Goal: Find specific page/section: Find specific page/section

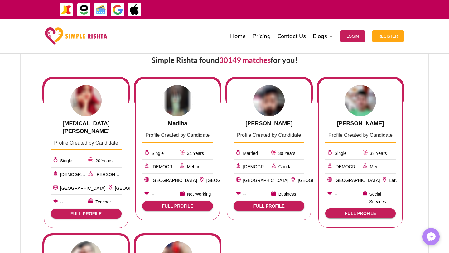
scroll to position [187, 0]
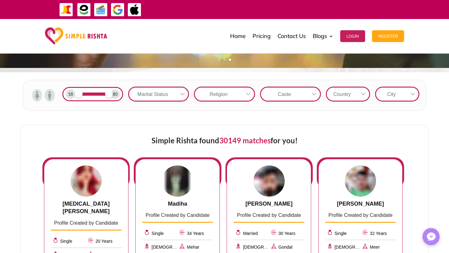
click at [310, 91] on div at bounding box center [314, 94] width 12 height 13
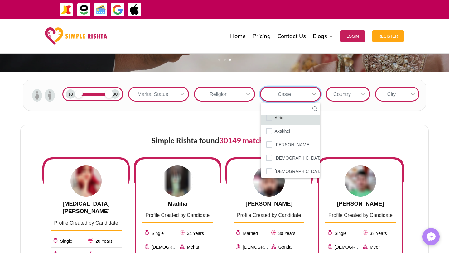
scroll to position [43, 0]
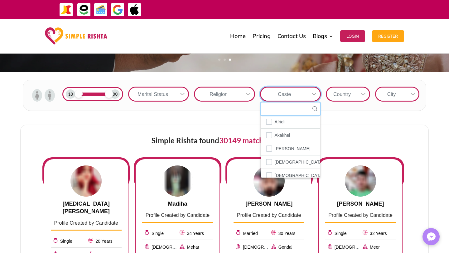
click at [294, 106] on input "text" at bounding box center [290, 109] width 59 height 13
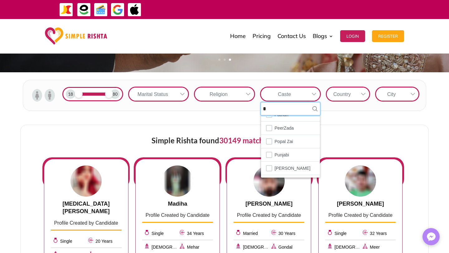
scroll to position [0, 0]
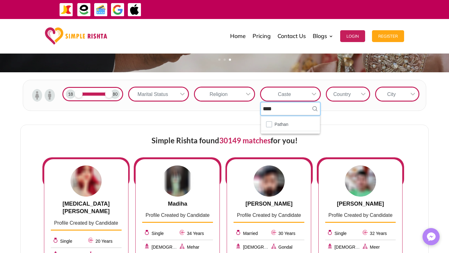
type input "****"
click at [284, 115] on ul "Pathan" at bounding box center [290, 124] width 59 height 18
click at [282, 120] on span "Pathan" at bounding box center [282, 124] width 14 height 8
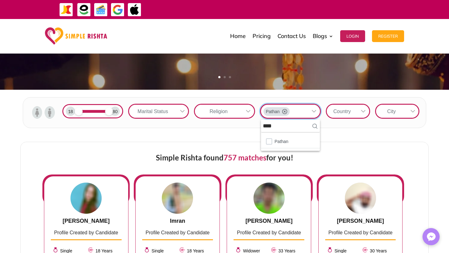
scroll to position [156, 0]
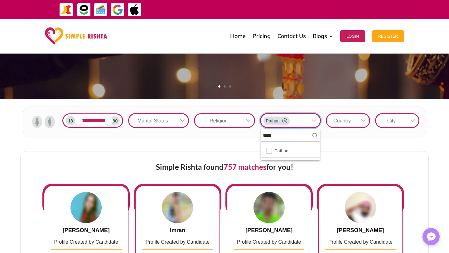
click at [223, 123] on div "Religion" at bounding box center [218, 120] width 47 height 13
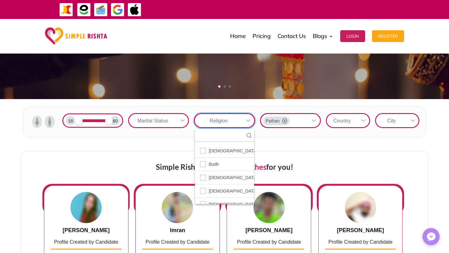
scroll to position [7, 1]
click at [226, 135] on input "text" at bounding box center [224, 135] width 59 height 13
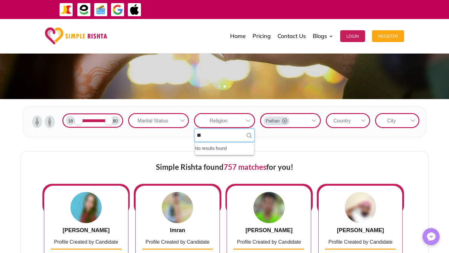
type input "*"
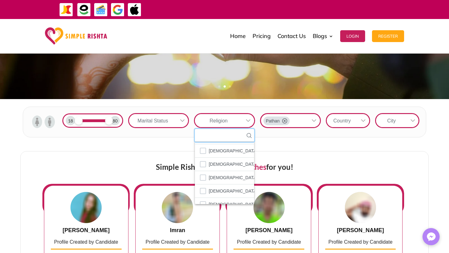
scroll to position [34, 0]
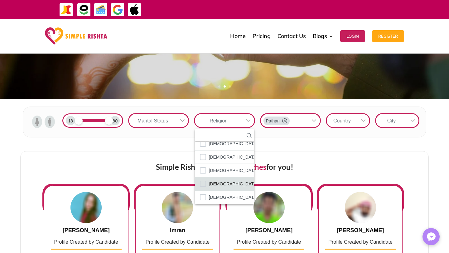
click at [222, 186] on span "[DEMOGRAPHIC_DATA]" at bounding box center [233, 184] width 49 height 8
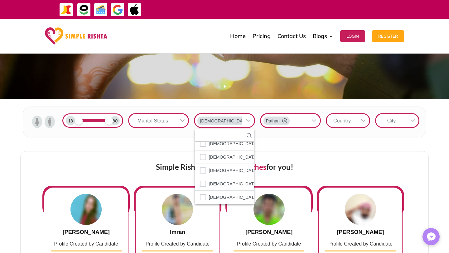
click at [357, 120] on div "Country" at bounding box center [342, 120] width 31 height 13
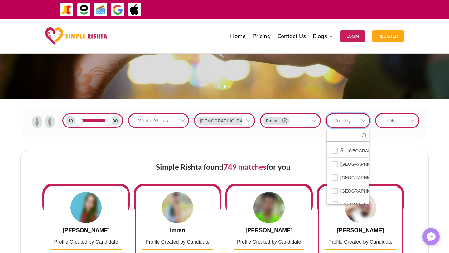
scroll to position [7, 1]
click at [349, 137] on input "text" at bounding box center [348, 135] width 42 height 13
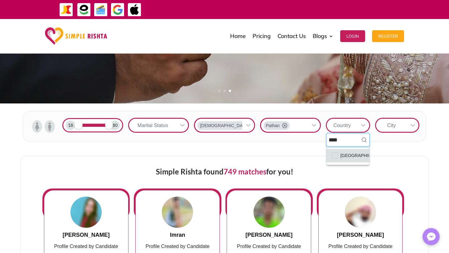
type input "****"
click at [345, 152] on span "[GEOGRAPHIC_DATA]" at bounding box center [363, 155] width 46 height 8
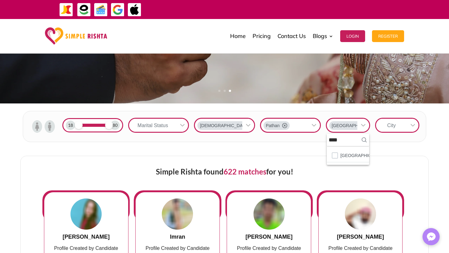
click at [398, 121] on div "City" at bounding box center [391, 125] width 31 height 13
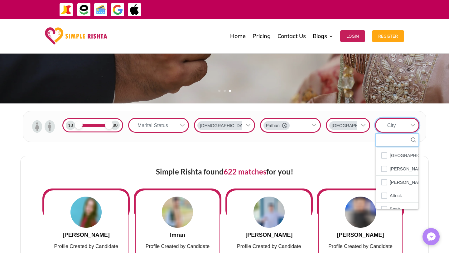
click at [398, 134] on input "text" at bounding box center [397, 140] width 42 height 13
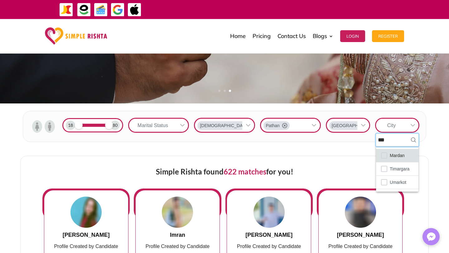
type input "***"
click at [395, 151] on span "Mardan" at bounding box center [397, 155] width 15 height 8
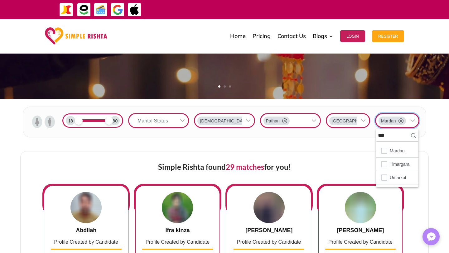
click at [165, 124] on div "Marital Status" at bounding box center [152, 120] width 47 height 13
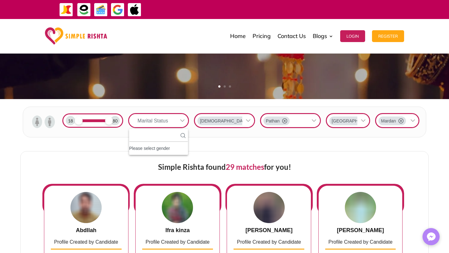
click at [37, 122] on img at bounding box center [37, 122] width 10 height 12
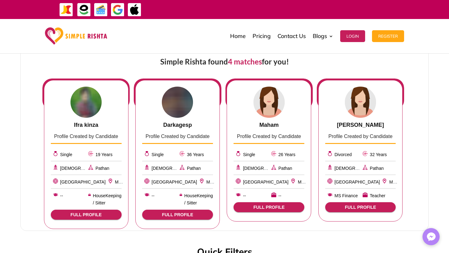
scroll to position [268, 0]
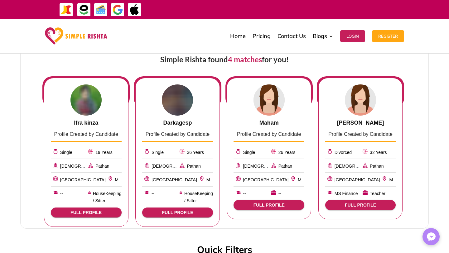
click at [172, 101] on img at bounding box center [177, 99] width 31 height 31
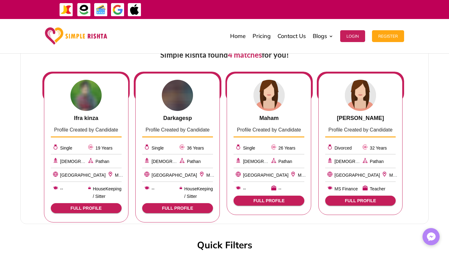
click at [100, 98] on img at bounding box center [85, 95] width 31 height 31
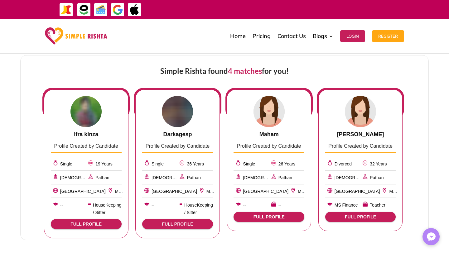
scroll to position [149, 0]
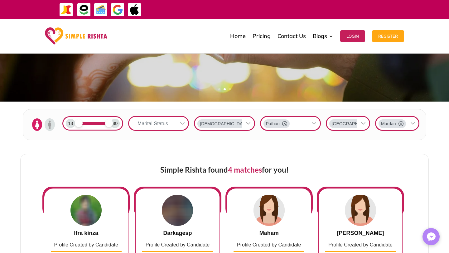
click at [404, 124] on div "Mardan" at bounding box center [391, 123] width 27 height 9
click at [401, 124] on icon at bounding box center [400, 123] width 5 height 5
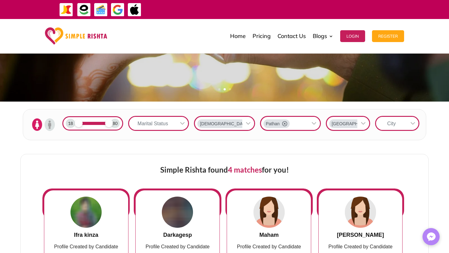
click at [402, 123] on div "City" at bounding box center [391, 123] width 31 height 13
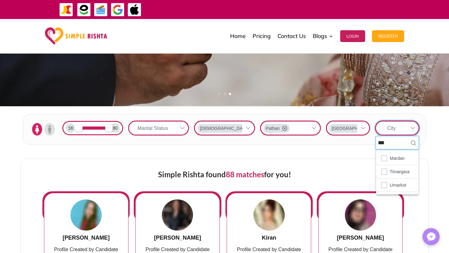
click at [406, 139] on input "***" at bounding box center [397, 143] width 42 height 13
type input "*"
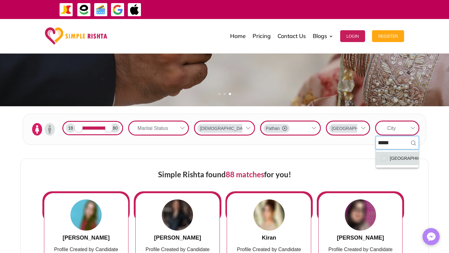
type input "*****"
click at [400, 154] on span "[GEOGRAPHIC_DATA]" at bounding box center [413, 158] width 46 height 8
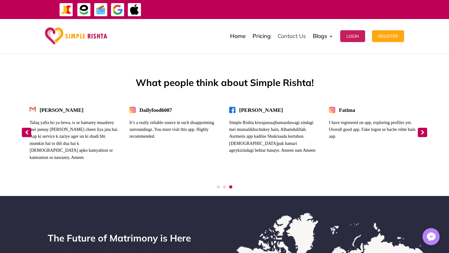
scroll to position [2224, 0]
